Goal: Task Accomplishment & Management: Complete application form

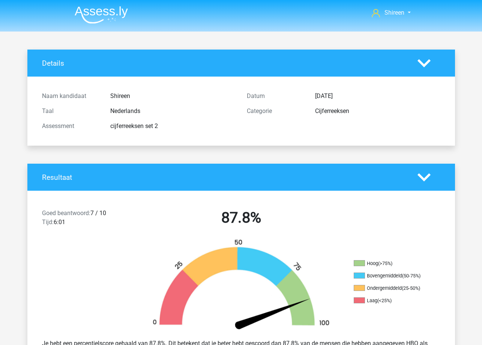
scroll to position [2026, 0]
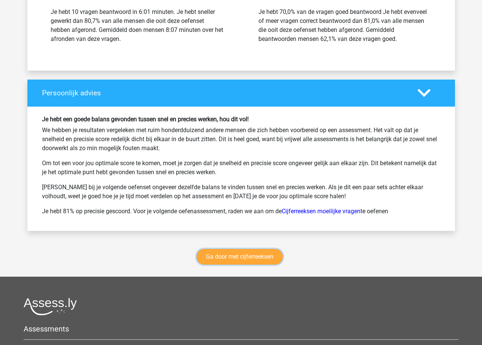
drag, startPoint x: 249, startPoint y: 256, endPoint x: 254, endPoint y: 242, distance: 15.1
click at [249, 256] on link "Ga door met cijferreeksen" at bounding box center [240, 257] width 86 height 16
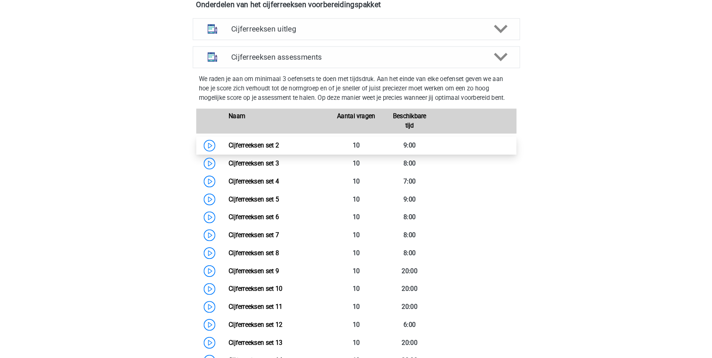
scroll to position [297, 0]
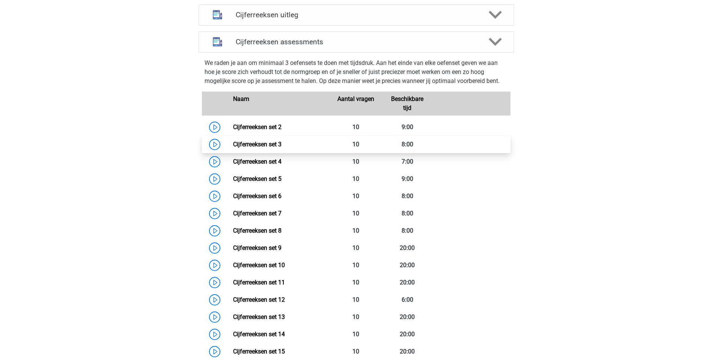
click at [233, 148] on link "Cijferreeksen set 3" at bounding box center [257, 144] width 48 height 7
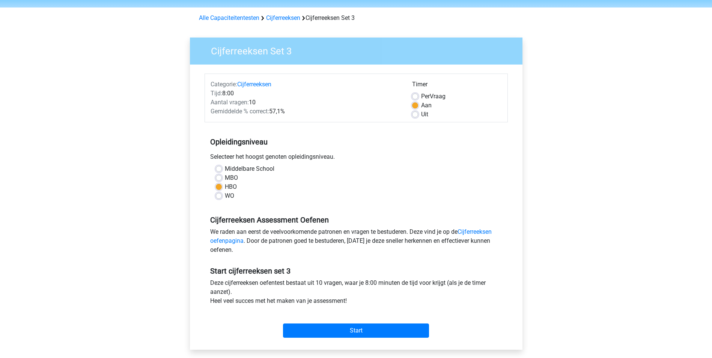
scroll to position [38, 0]
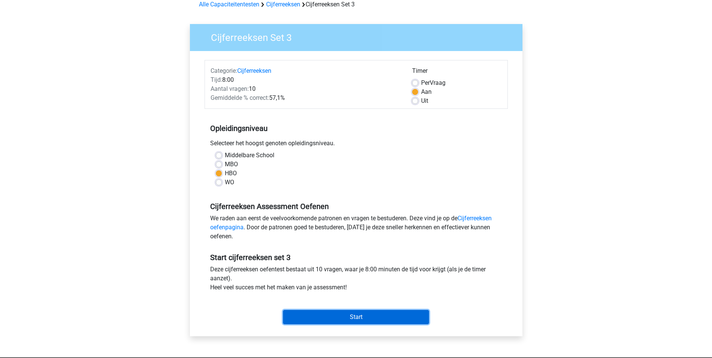
click at [360, 316] on input "Start" at bounding box center [356, 317] width 146 height 14
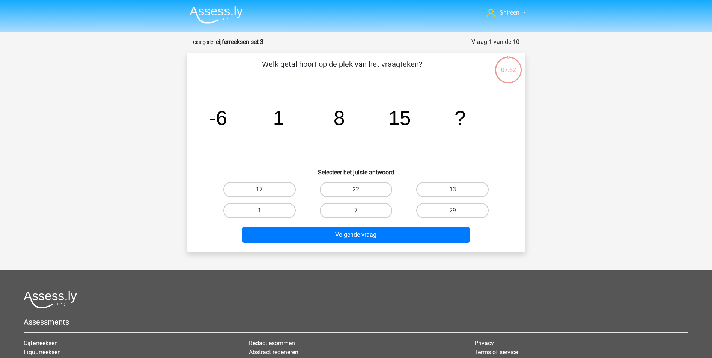
click at [350, 192] on label "22" at bounding box center [356, 189] width 72 height 15
click at [356, 192] on input "22" at bounding box center [358, 191] width 5 height 5
radio input "true"
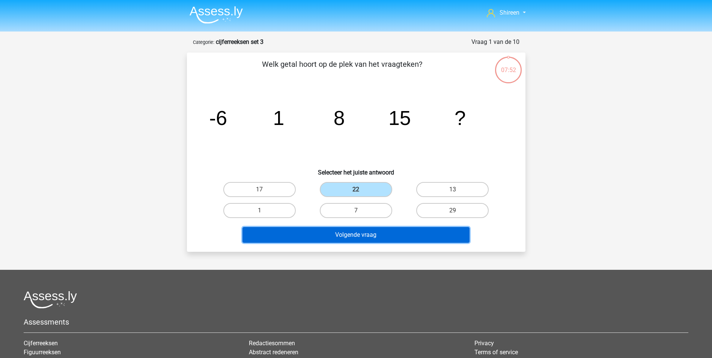
click at [361, 230] on button "Volgende vraag" at bounding box center [355, 235] width 227 height 16
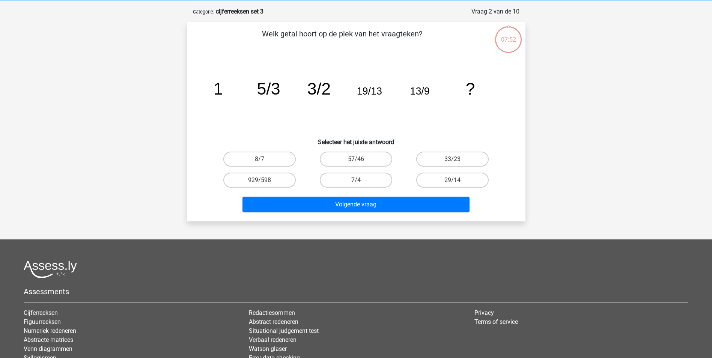
scroll to position [38, 0]
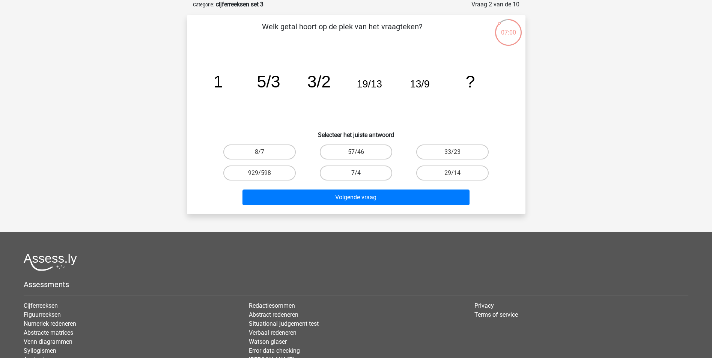
click at [366, 172] on label "7/4" at bounding box center [356, 172] width 72 height 15
click at [360, 173] on input "7/4" at bounding box center [358, 175] width 5 height 5
radio input "true"
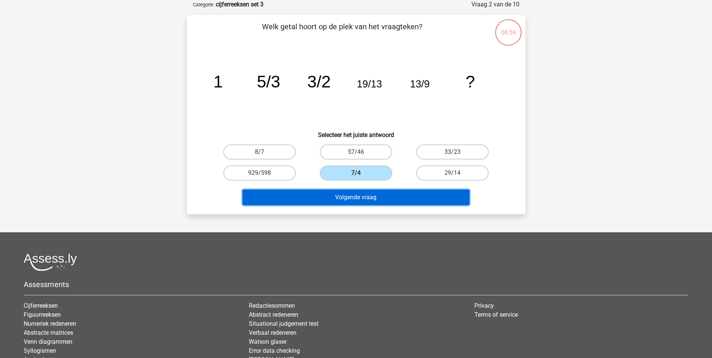
click at [374, 200] on button "Volgende vraag" at bounding box center [355, 197] width 227 height 16
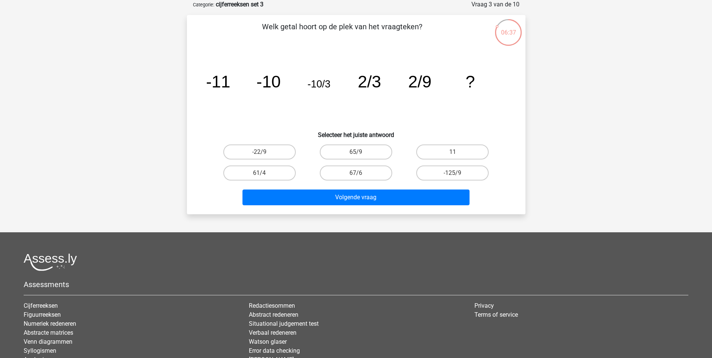
drag, startPoint x: 341, startPoint y: 124, endPoint x: 352, endPoint y: 95, distance: 30.9
click at [351, 93] on icon "image/svg+xml -11 -10 -10/3 2/3 2/9 ?" at bounding box center [356, 88] width 302 height 76
click at [288, 143] on div "-22/9" at bounding box center [259, 151] width 96 height 21
click at [279, 156] on label "-22/9" at bounding box center [259, 151] width 72 height 15
click at [264, 156] on input "-22/9" at bounding box center [261, 154] width 5 height 5
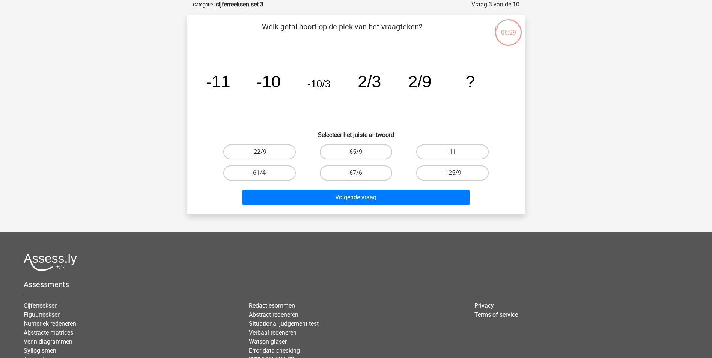
radio input "true"
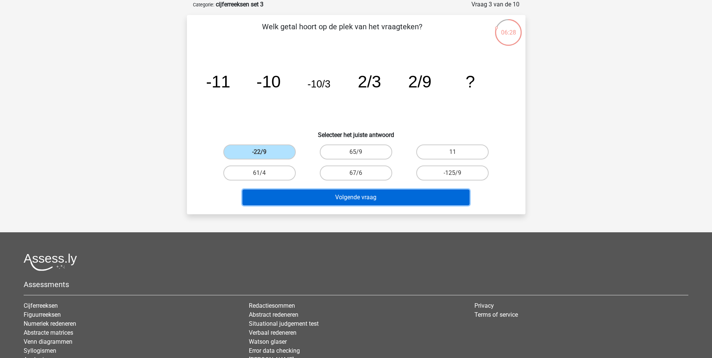
click at [362, 194] on button "Volgende vraag" at bounding box center [355, 197] width 227 height 16
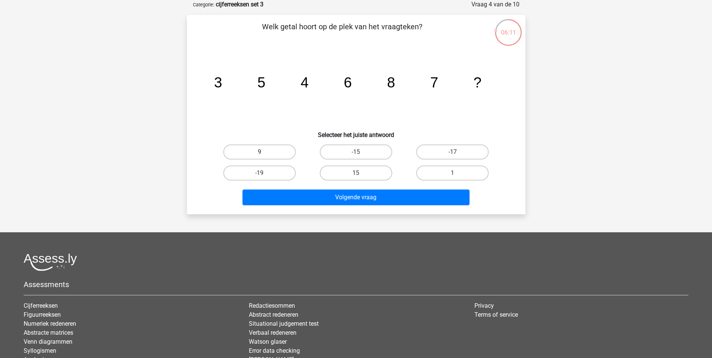
click at [287, 155] on label "9" at bounding box center [259, 151] width 72 height 15
click at [264, 155] on input "9" at bounding box center [261, 154] width 5 height 5
radio input "true"
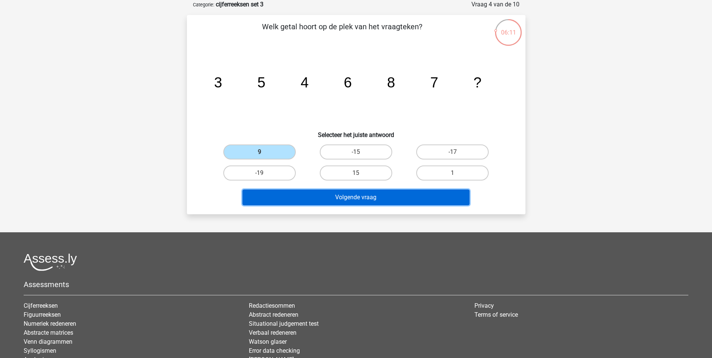
click at [408, 203] on button "Volgende vraag" at bounding box center [355, 197] width 227 height 16
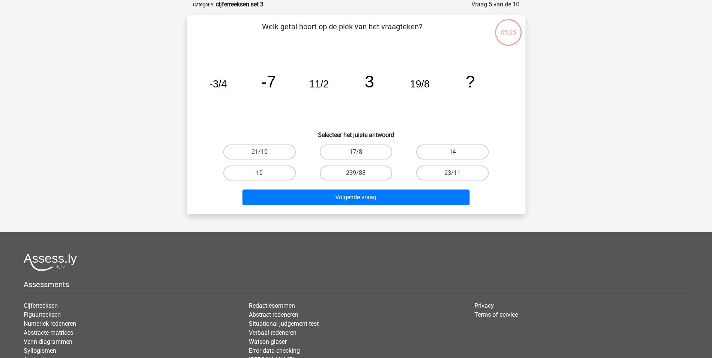
click at [290, 173] on label "10" at bounding box center [259, 172] width 72 height 15
click at [264, 173] on input "10" at bounding box center [261, 175] width 5 height 5
radio input "true"
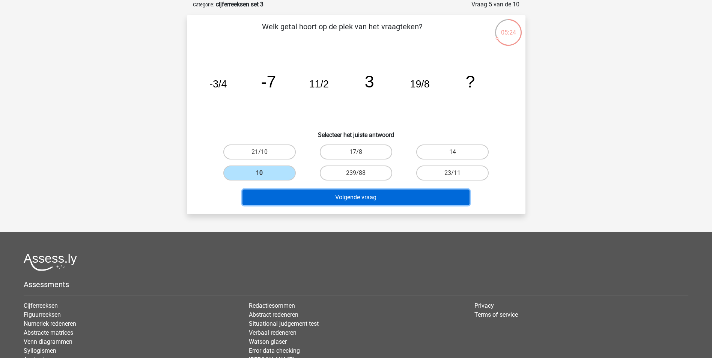
click at [359, 196] on button "Volgende vraag" at bounding box center [355, 197] width 227 height 16
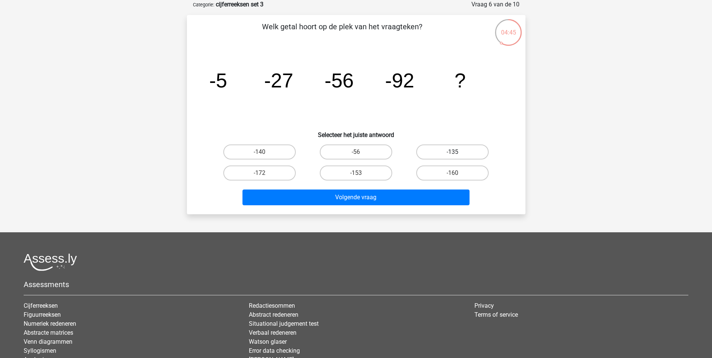
click at [474, 149] on label "-135" at bounding box center [452, 151] width 72 height 15
click at [457, 152] on input "-135" at bounding box center [454, 154] width 5 height 5
radio input "true"
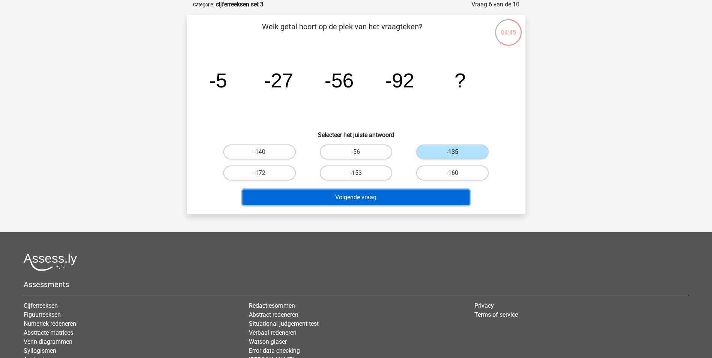
click at [375, 197] on button "Volgende vraag" at bounding box center [355, 197] width 227 height 16
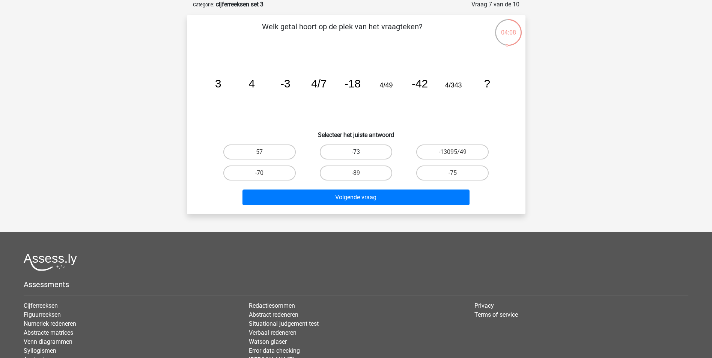
click at [362, 152] on label "-73" at bounding box center [356, 151] width 72 height 15
click at [360, 152] on input "-73" at bounding box center [358, 154] width 5 height 5
radio input "true"
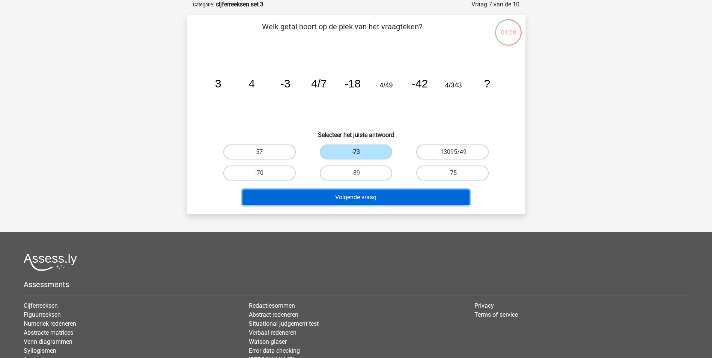
click at [370, 192] on button "Volgende vraag" at bounding box center [355, 197] width 227 height 16
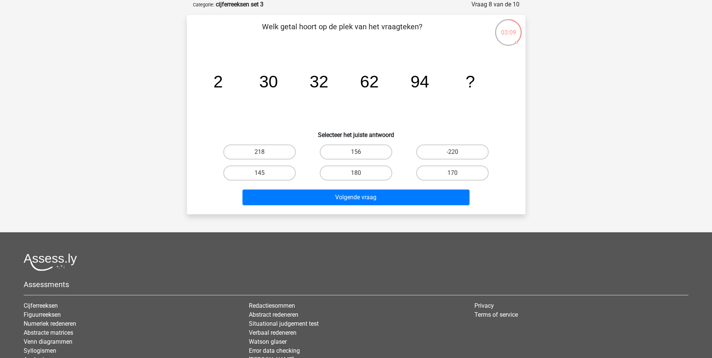
click at [438, 140] on div "Welk getal hoort op de plek van het vraagteken? image/svg+xml 2 30 32 62 94 ? S…" at bounding box center [356, 114] width 332 height 187
click at [250, 152] on label "218" at bounding box center [259, 151] width 72 height 15
click at [259, 152] on input "218" at bounding box center [261, 154] width 5 height 5
radio input "true"
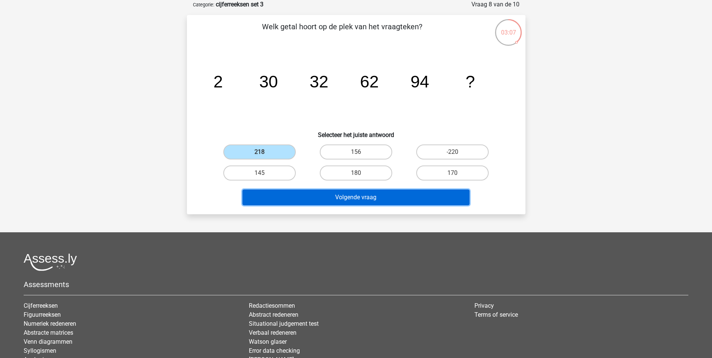
click at [370, 204] on button "Volgende vraag" at bounding box center [355, 197] width 227 height 16
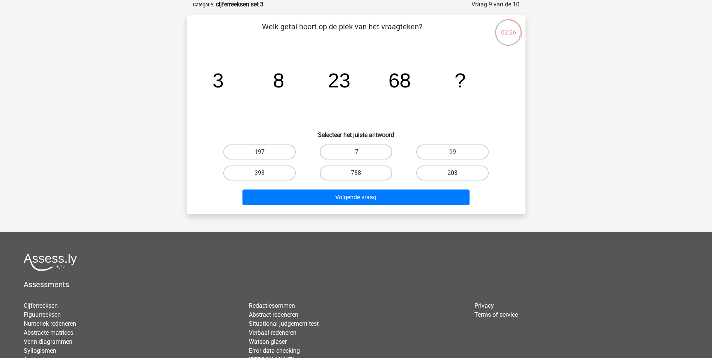
click at [449, 169] on label "203" at bounding box center [452, 172] width 72 height 15
click at [452, 173] on input "203" at bounding box center [454, 175] width 5 height 5
radio input "true"
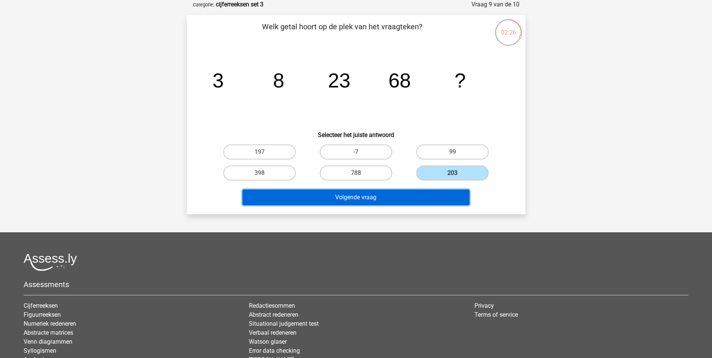
click at [437, 202] on button "Volgende vraag" at bounding box center [355, 197] width 227 height 16
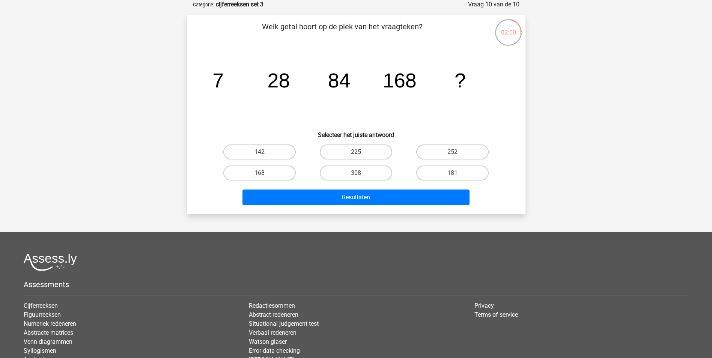
drag, startPoint x: 217, startPoint y: 80, endPoint x: 222, endPoint y: 61, distance: 19.4
click at [219, 66] on icon "image/svg+xml 7 28 84 168 ?" at bounding box center [356, 88] width 302 height 76
click at [257, 176] on label "168" at bounding box center [259, 172] width 72 height 15
click at [259, 176] on input "168" at bounding box center [261, 175] width 5 height 5
radio input "true"
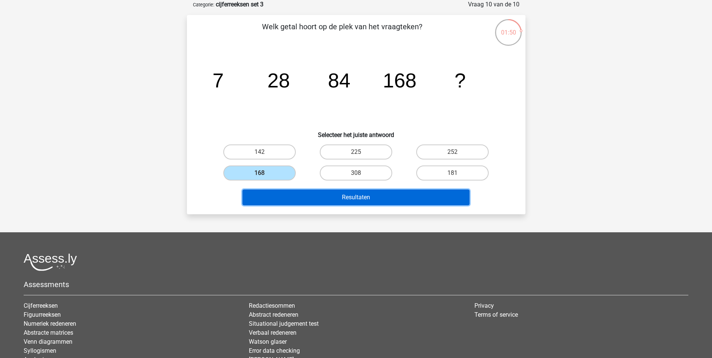
click at [322, 197] on button "Resultaten" at bounding box center [355, 197] width 227 height 16
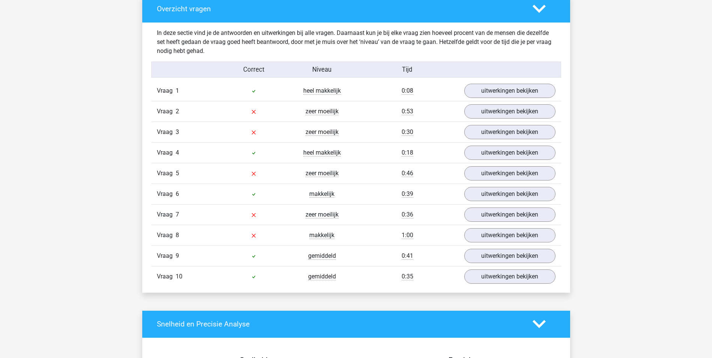
scroll to position [450, 0]
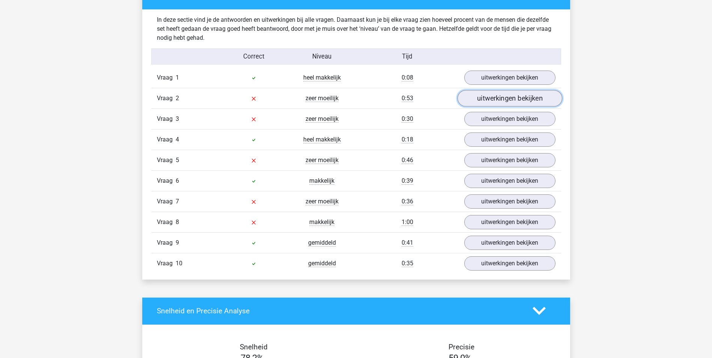
click at [489, 103] on link "uitwerkingen bekijken" at bounding box center [509, 98] width 105 height 17
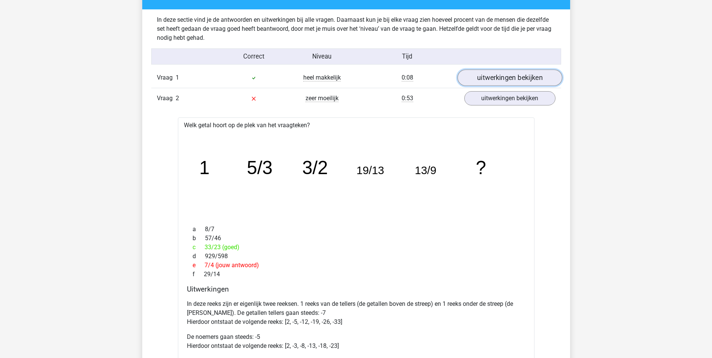
click at [493, 77] on link "uitwerkingen bekijken" at bounding box center [509, 77] width 105 height 17
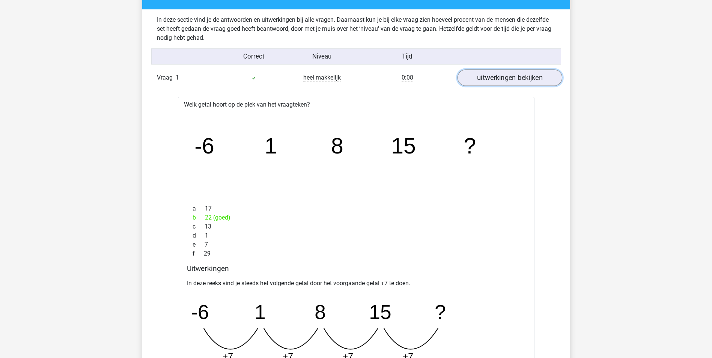
click at [503, 74] on link "uitwerkingen bekijken" at bounding box center [509, 77] width 105 height 17
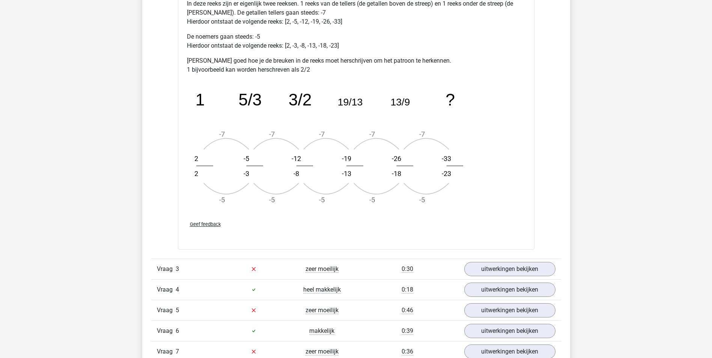
scroll to position [863, 0]
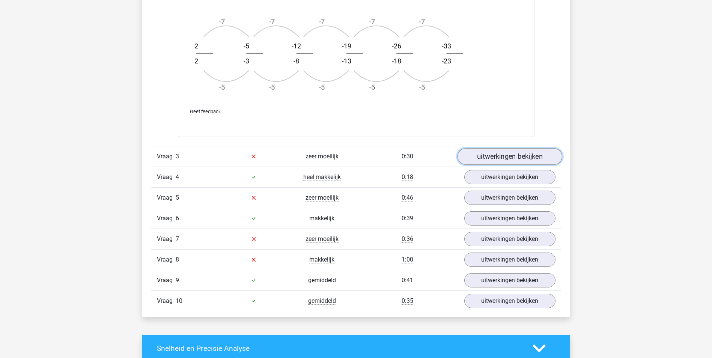
click at [503, 159] on link "uitwerkingen bekijken" at bounding box center [509, 156] width 105 height 17
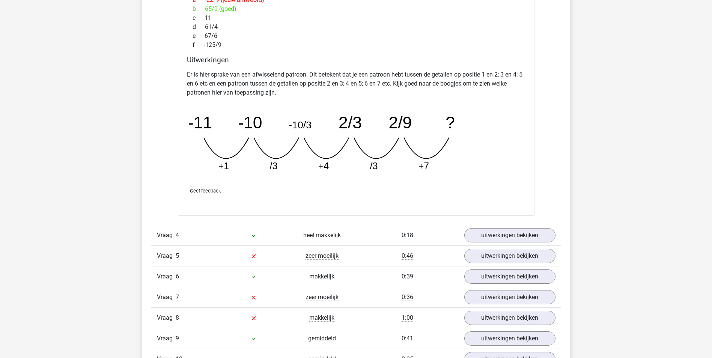
scroll to position [1200, 0]
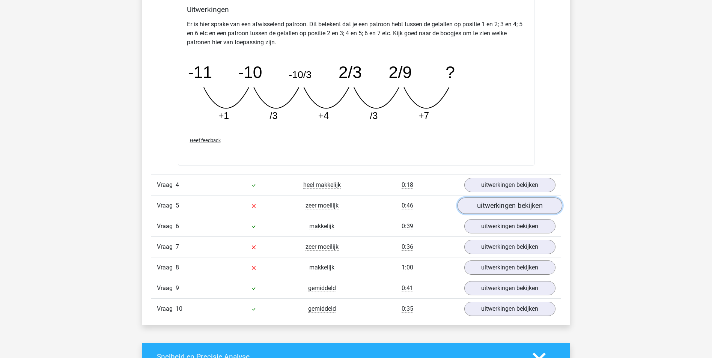
click at [487, 204] on link "uitwerkingen bekijken" at bounding box center [509, 205] width 105 height 17
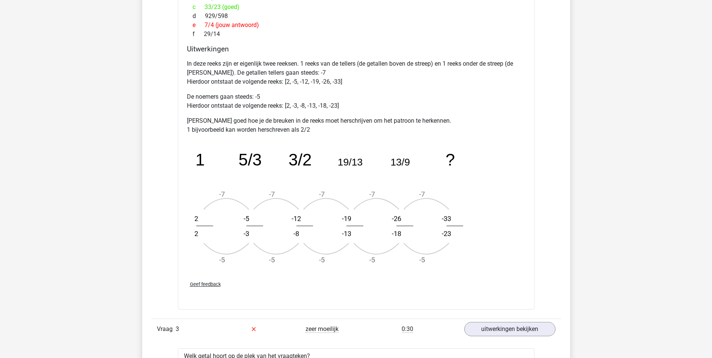
scroll to position [675, 0]
